Goal: Information Seeking & Learning: Check status

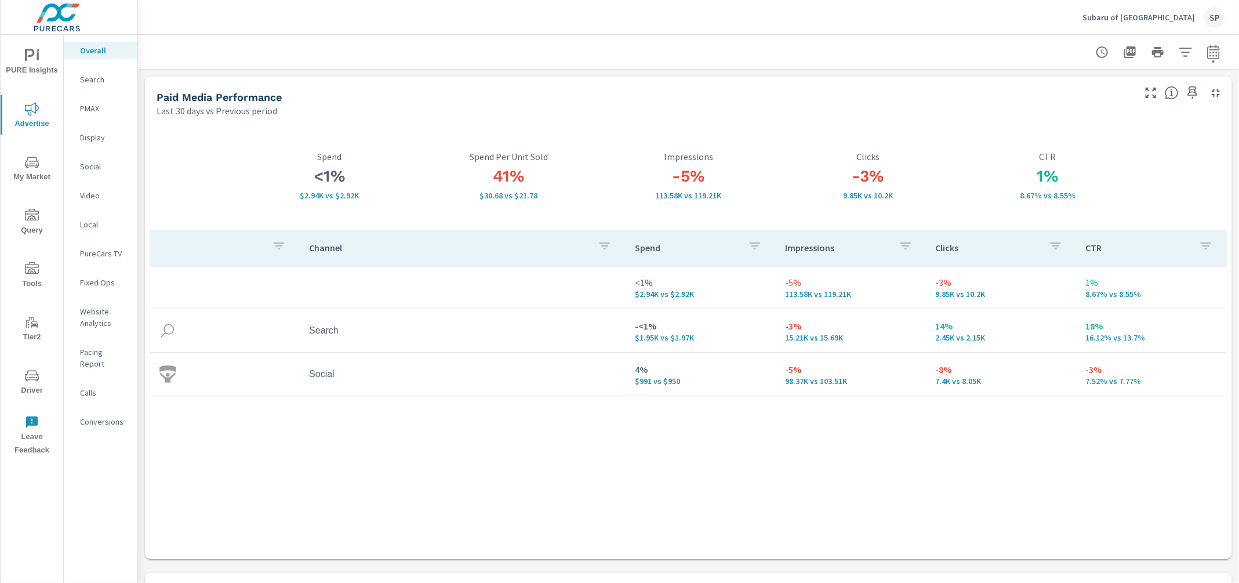
click at [1148, 20] on p "Subaru of Mississauga" at bounding box center [1139, 17] width 113 height 10
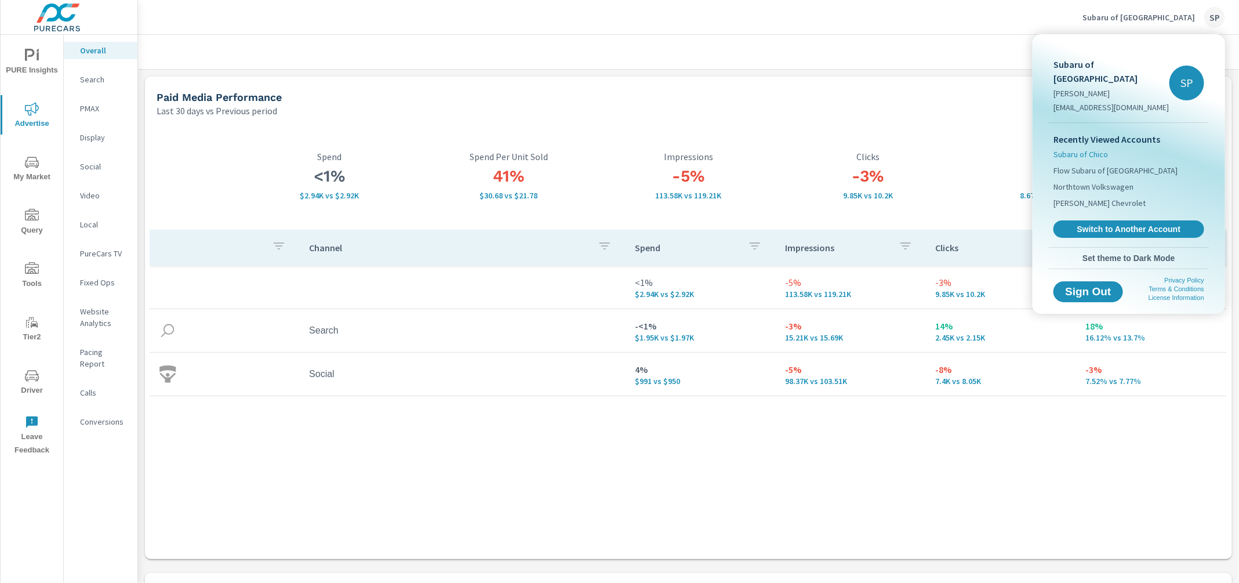
click at [1094, 148] on span "Subaru of Chico" at bounding box center [1081, 154] width 55 height 12
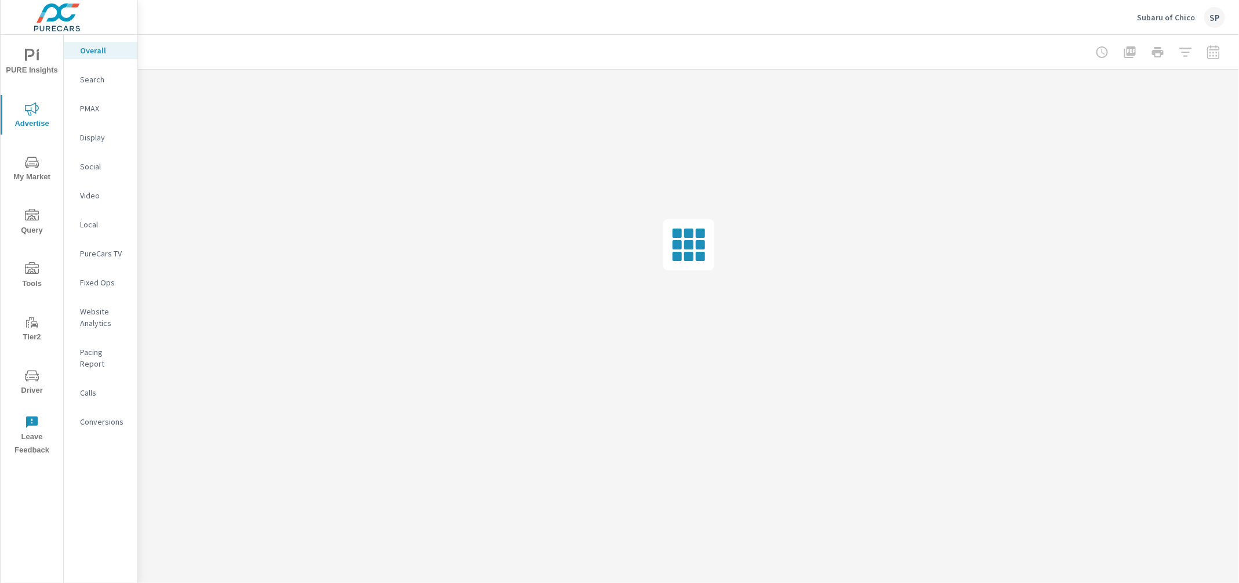
click at [31, 52] on icon "nav menu" at bounding box center [32, 56] width 14 height 14
click at [93, 219] on p "My Report" at bounding box center [104, 225] width 48 height 12
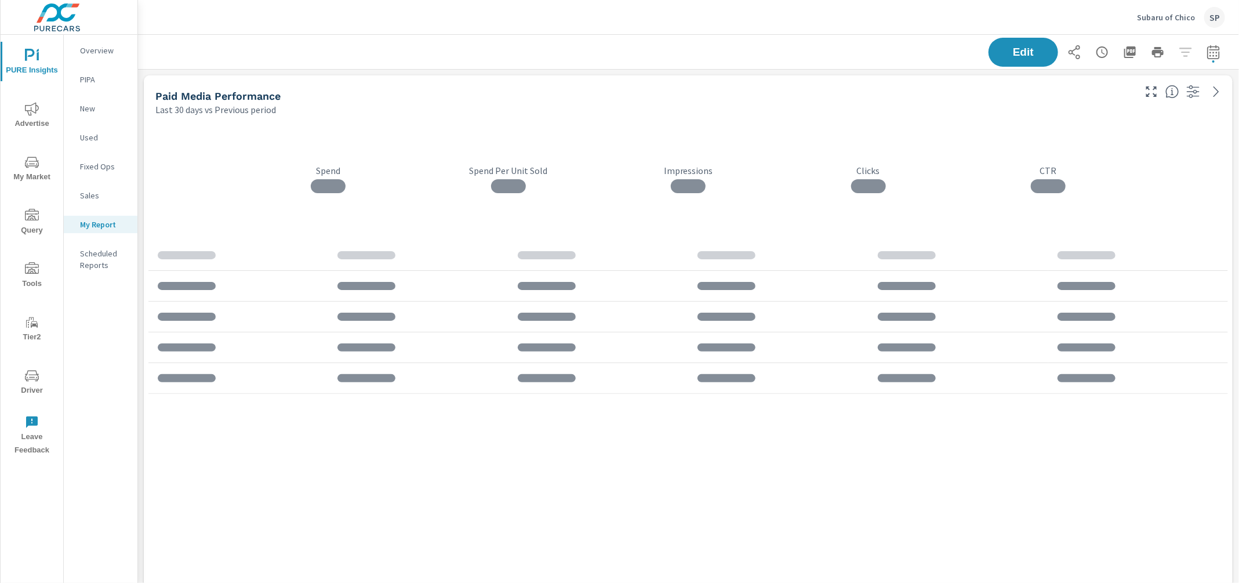
scroll to position [4407, 1102]
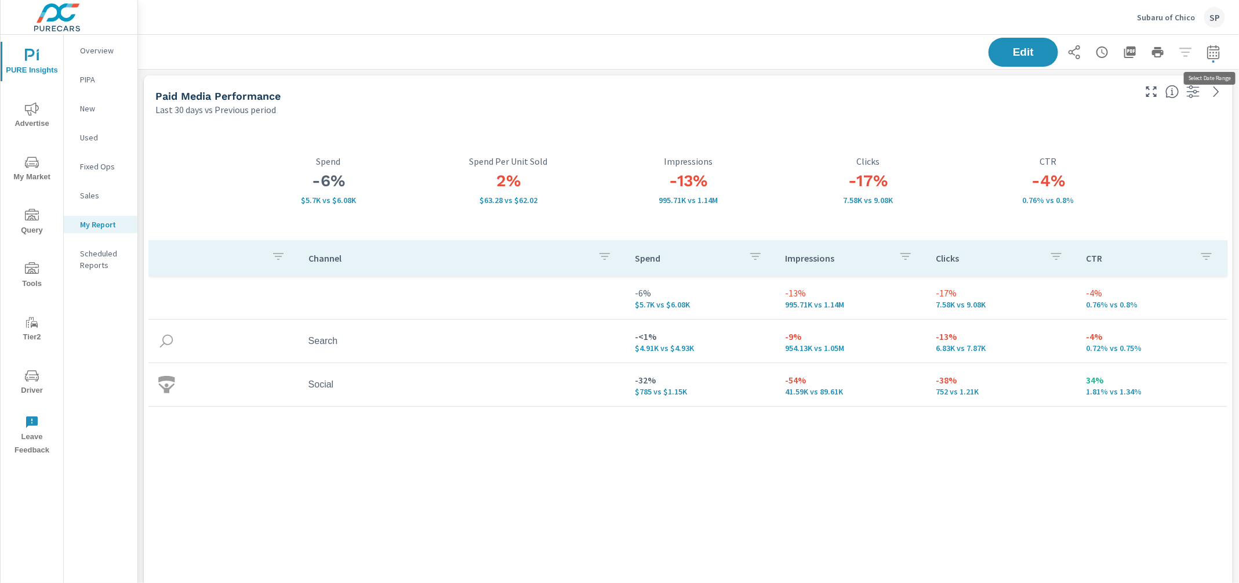
click at [1214, 49] on icon "button" at bounding box center [1213, 52] width 12 height 14
select select "Last 30 days"
select select "Previous period"
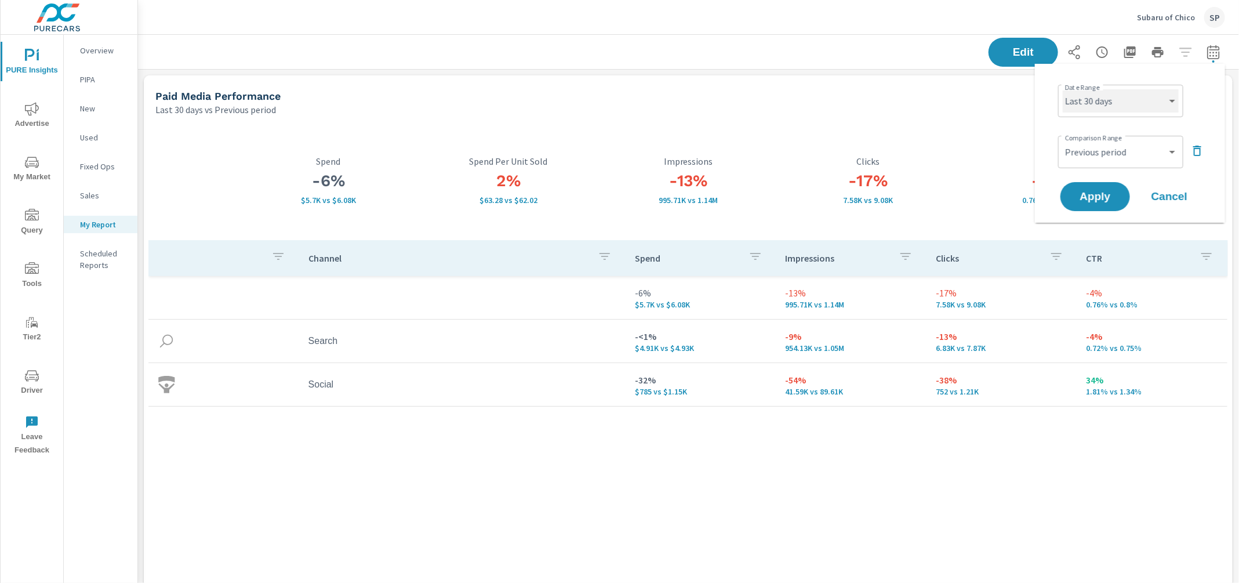
click at [1134, 106] on select "Custom [DATE] Last week Last 7 days Last 14 days Last 30 days Last 45 days Last…" at bounding box center [1121, 100] width 116 height 23
click at [1063, 89] on select "Custom [DATE] Last week Last 7 days Last 14 days Last 30 days Last 45 days Last…" at bounding box center [1121, 100] width 116 height 23
select select "Last month"
click at [1116, 154] on select "Custom Previous period Previous month Previous year" at bounding box center [1121, 151] width 116 height 23
click at [1063, 140] on select "Custom Previous period Previous month Previous year" at bounding box center [1121, 151] width 116 height 23
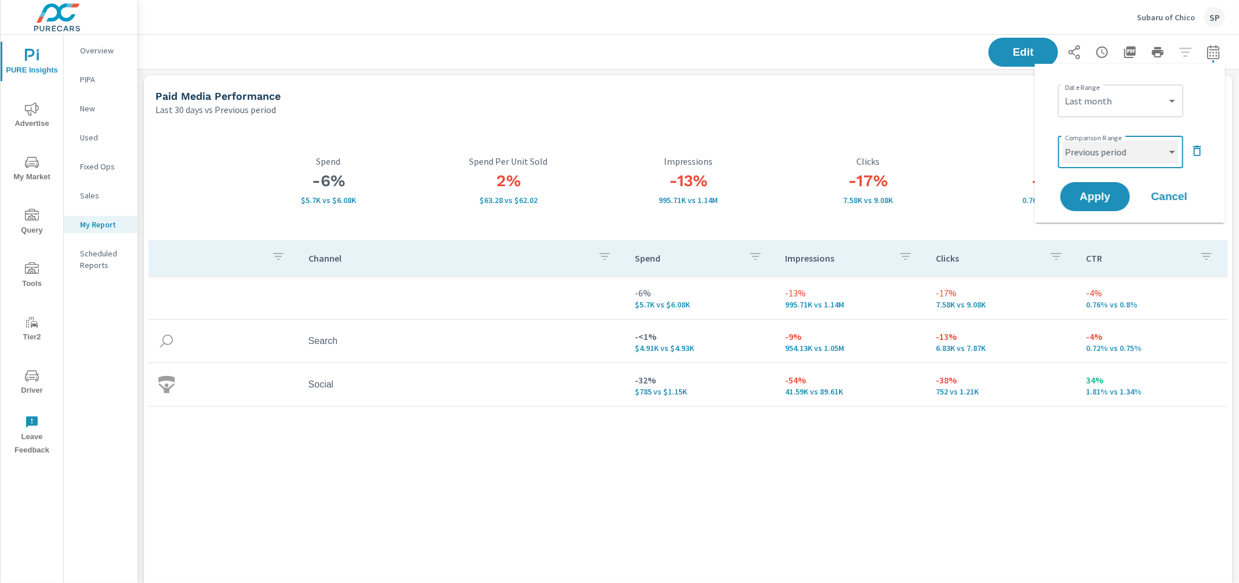
select select "Previous month"
click at [1107, 189] on button "Apply" at bounding box center [1096, 197] width 72 height 30
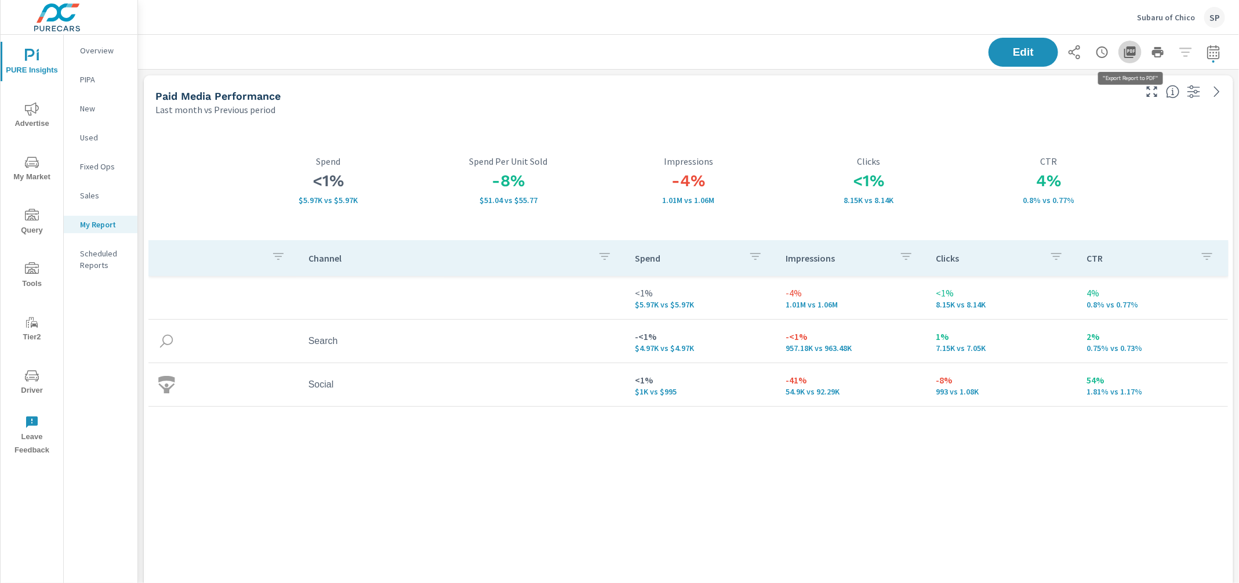
click at [1131, 54] on icon "button" at bounding box center [1130, 52] width 12 height 12
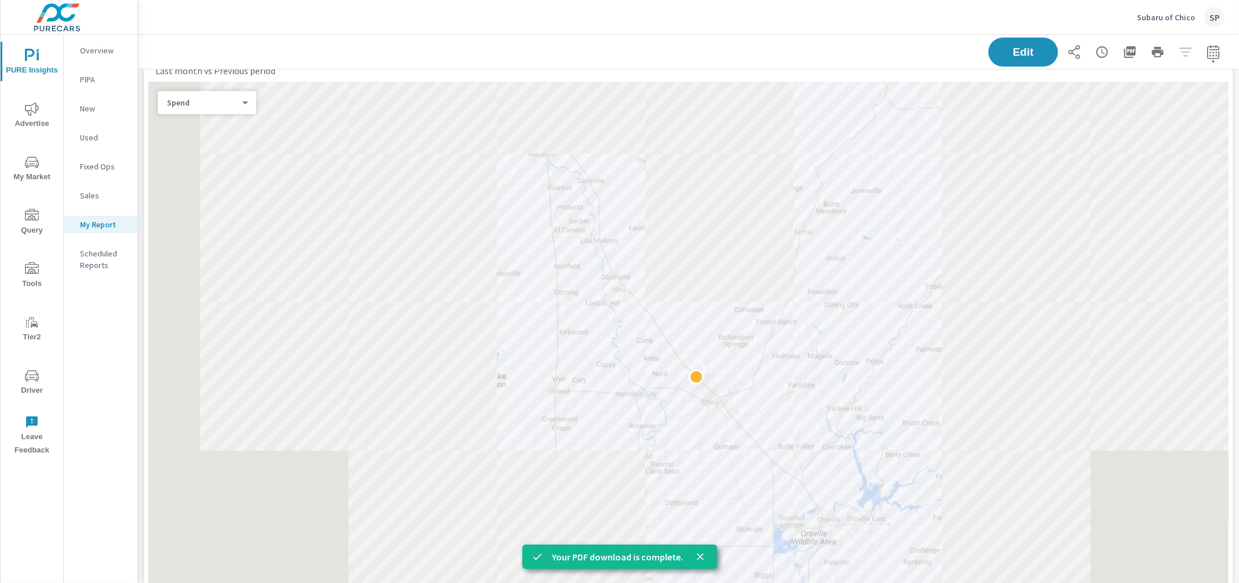
scroll to position [625, 0]
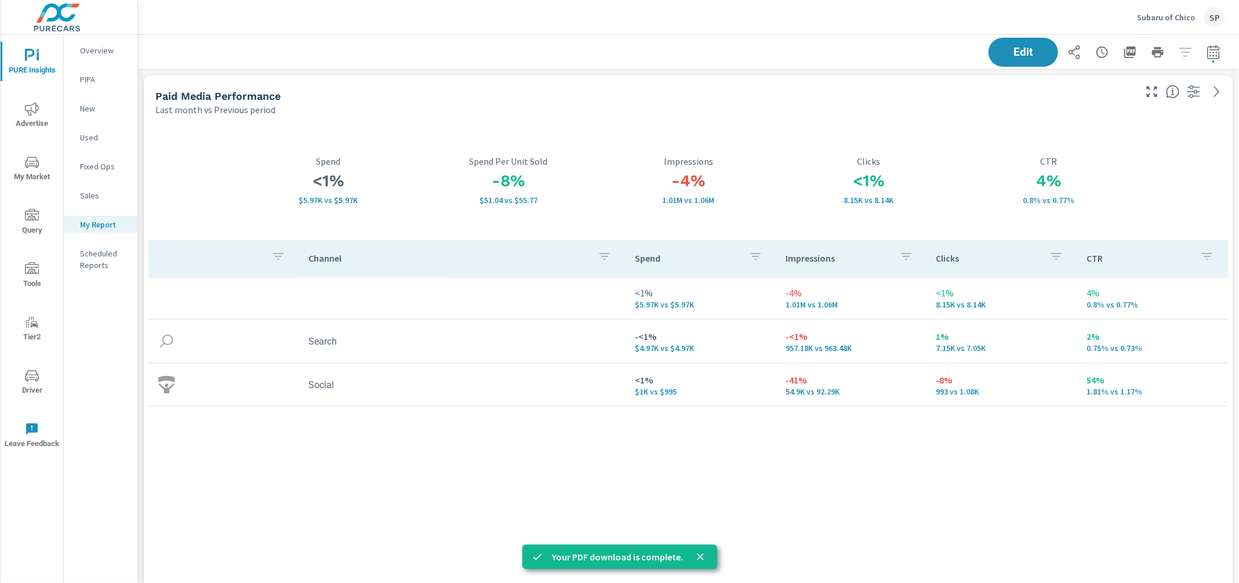
click at [1164, 13] on p "Subaru of Chico" at bounding box center [1166, 17] width 58 height 10
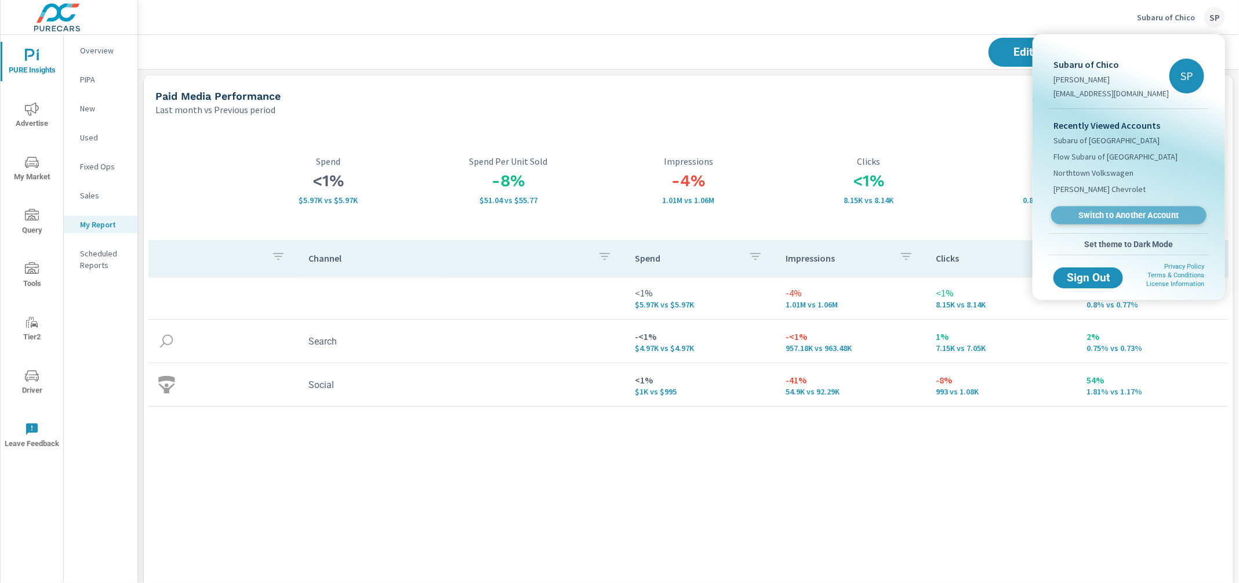
click at [1104, 216] on span "Switch to Another Account" at bounding box center [1129, 215] width 142 height 11
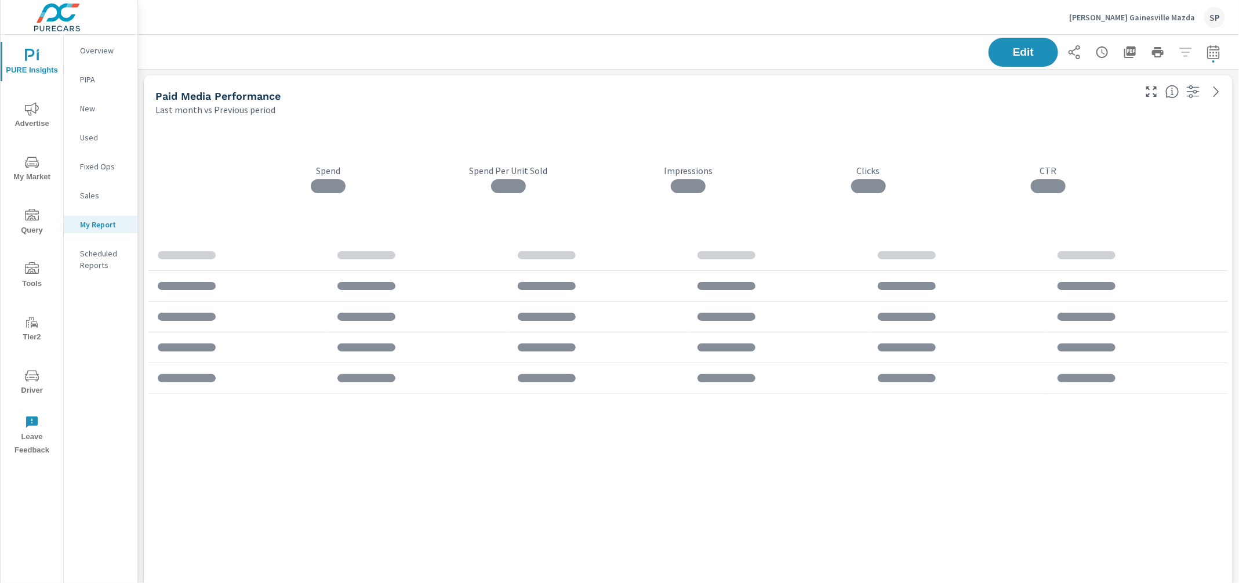
scroll to position [3341, 1102]
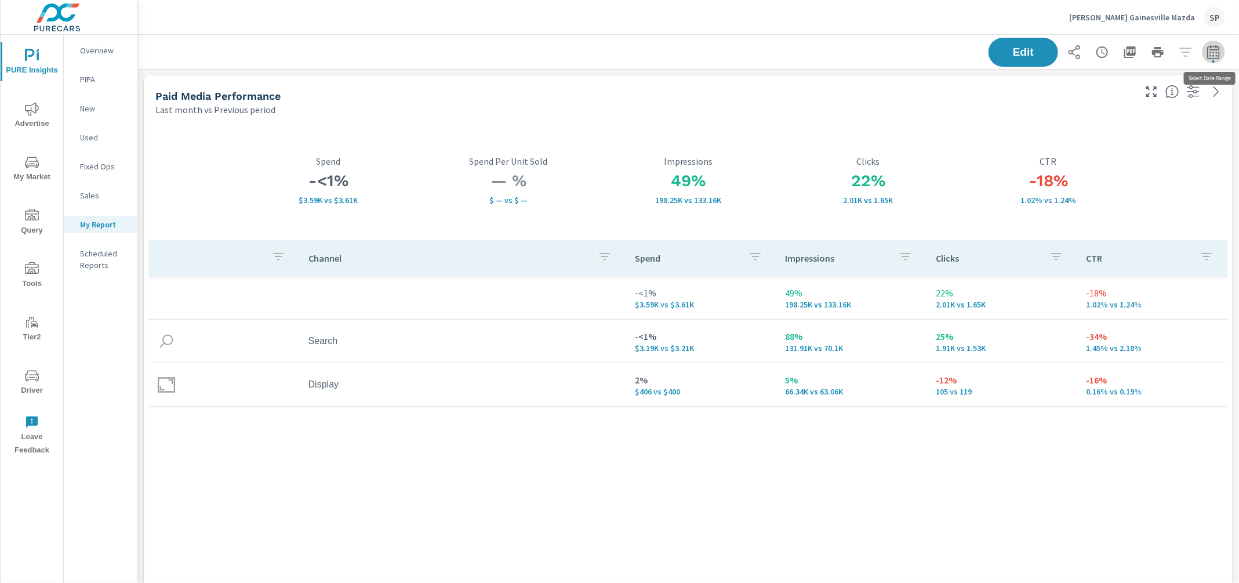
click at [1216, 52] on icon "button" at bounding box center [1214, 52] width 14 height 14
select select "Last month"
select select "Previous period"
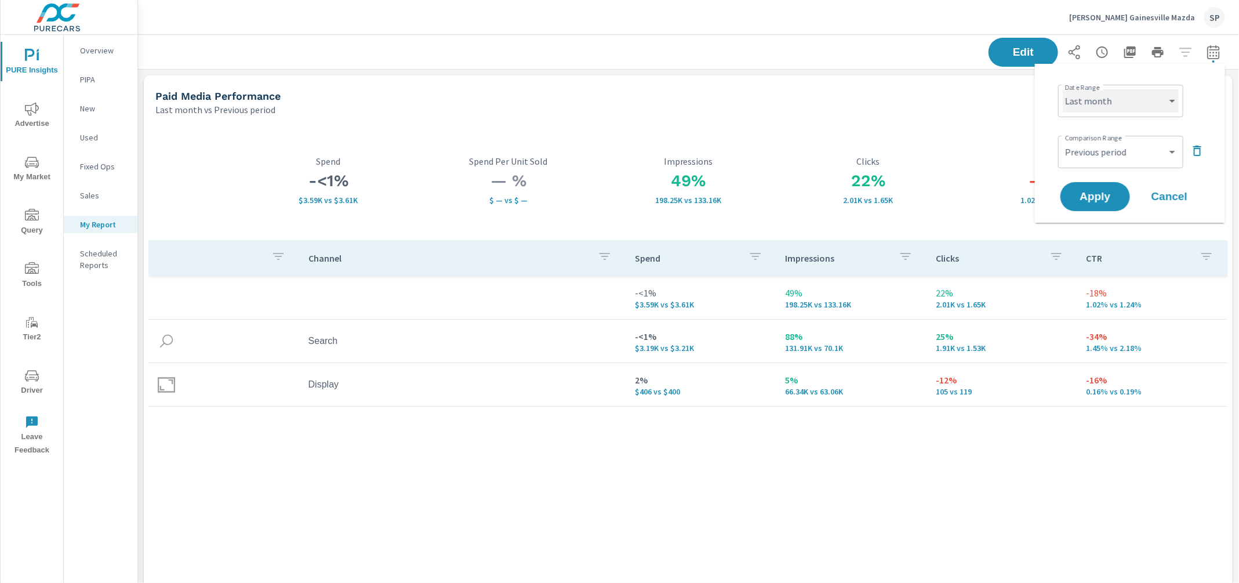
click at [1124, 100] on select "Custom [DATE] Last week Last 7 days Last 14 days Last 30 days Last 45 days Last…" at bounding box center [1121, 100] width 116 height 23
click at [1063, 89] on select "Custom [DATE] Last week Last 7 days Last 14 days Last 30 days Last 45 days Last…" at bounding box center [1121, 100] width 116 height 23
select select "Last 30 days"
click at [1102, 157] on select "Custom Previous period Previous month Previous year" at bounding box center [1121, 151] width 116 height 23
click at [1063, 140] on select "Custom Previous period Previous month Previous year" at bounding box center [1121, 151] width 116 height 23
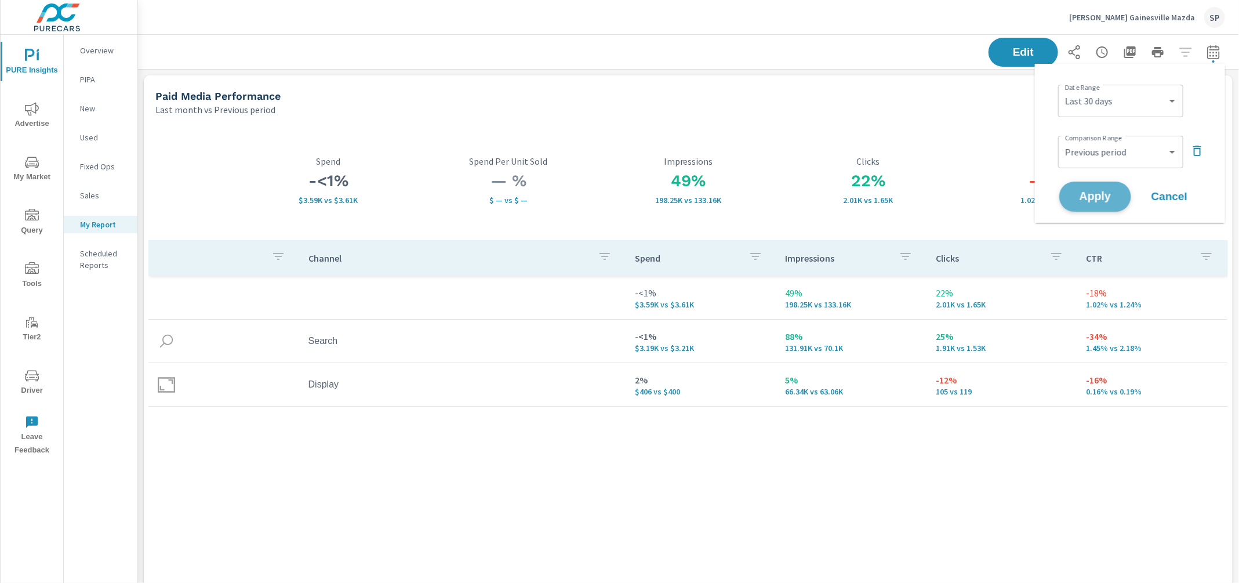
click at [1094, 198] on span "Apply" at bounding box center [1096, 196] width 48 height 11
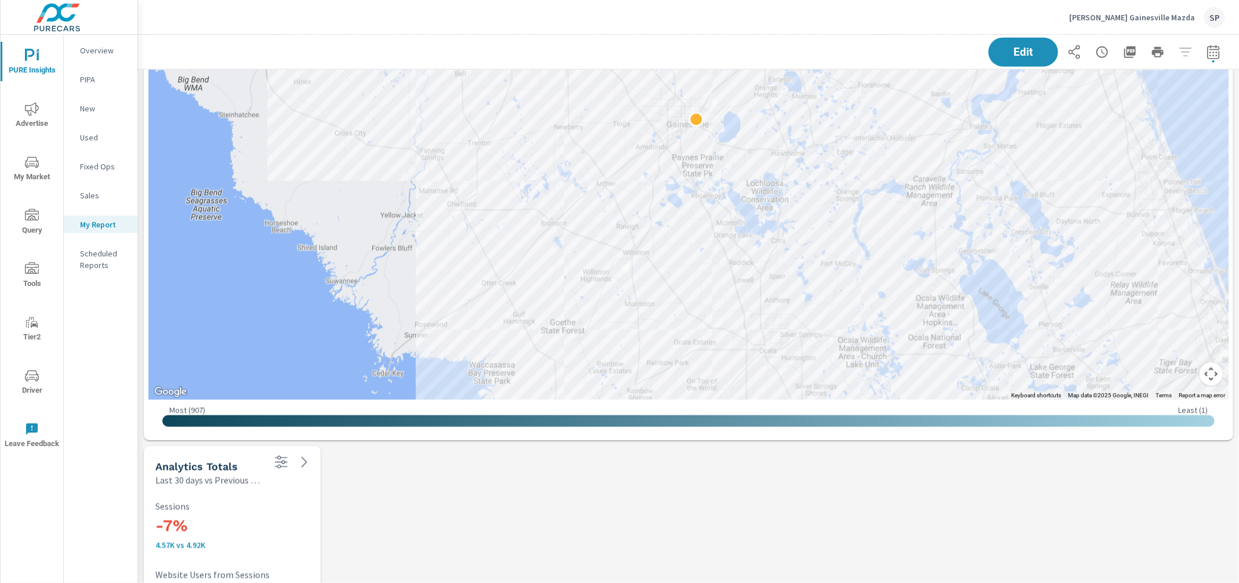
scroll to position [339, 0]
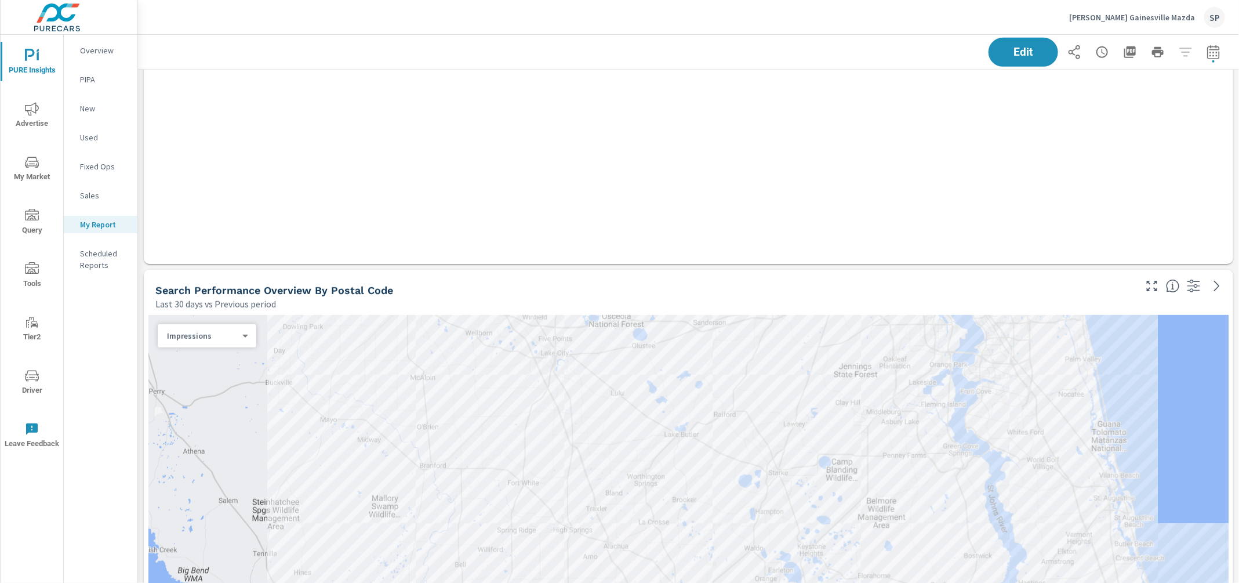
click at [27, 57] on icon "nav menu" at bounding box center [32, 56] width 14 height 14
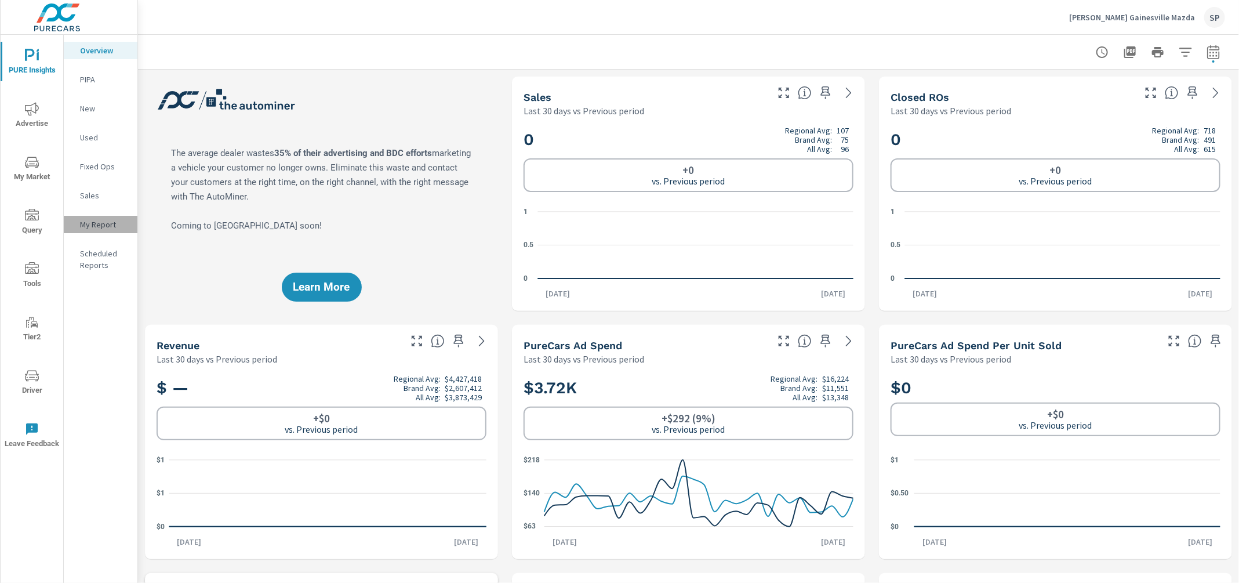
click at [95, 224] on p "My Report" at bounding box center [104, 225] width 48 height 12
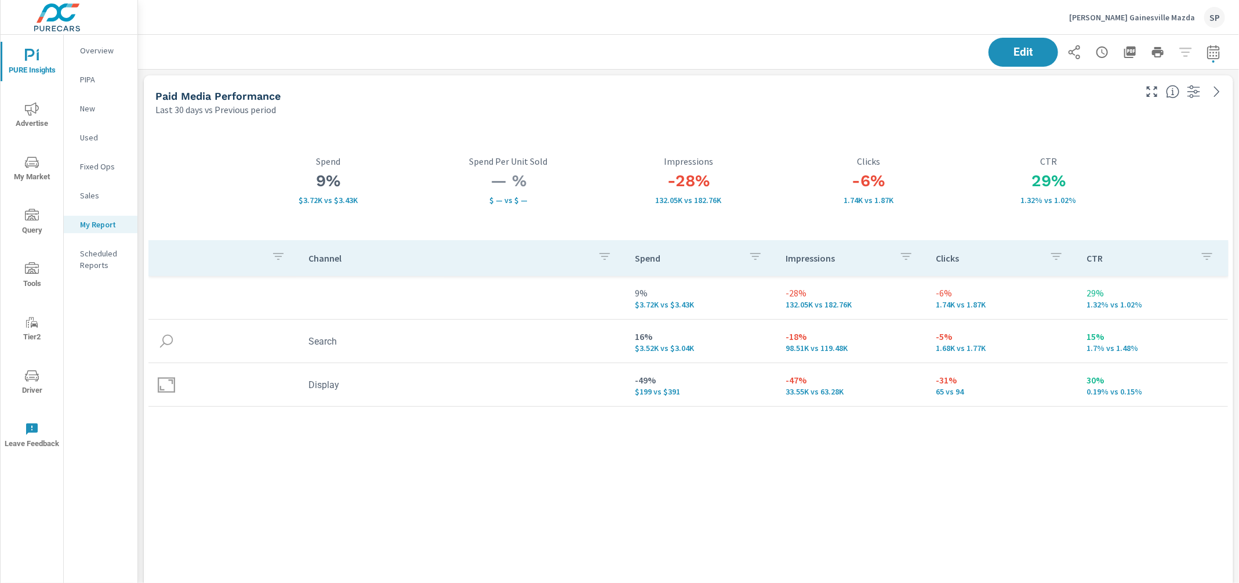
click at [32, 104] on icon "nav menu" at bounding box center [32, 108] width 14 height 13
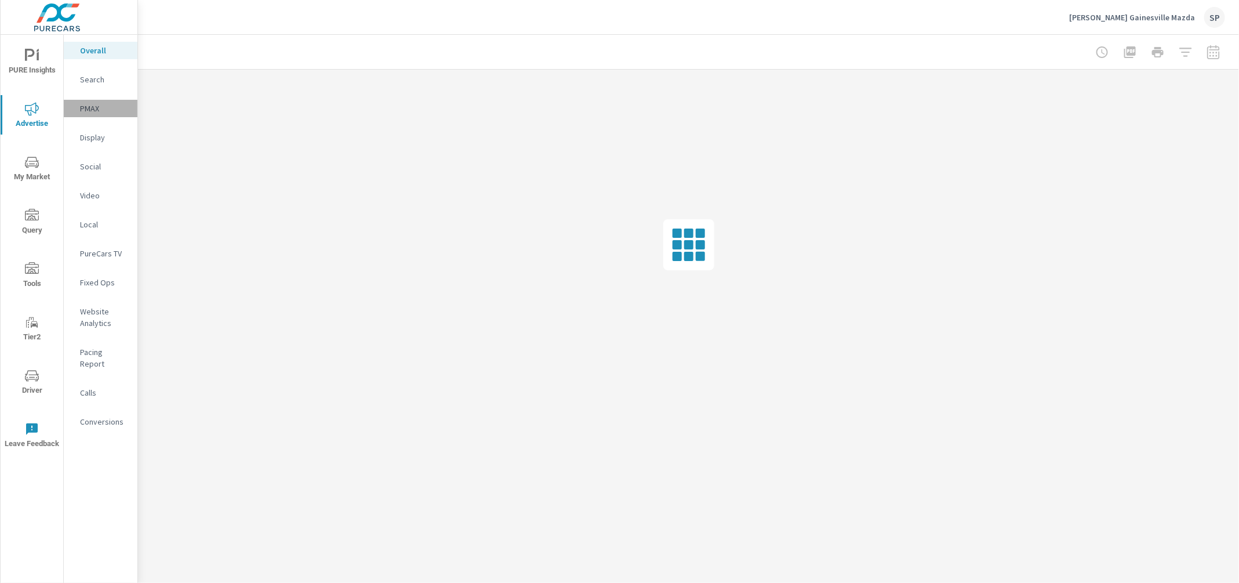
click at [89, 103] on p "PMAX" at bounding box center [104, 109] width 48 height 12
